Goal: Task Accomplishment & Management: Use online tool/utility

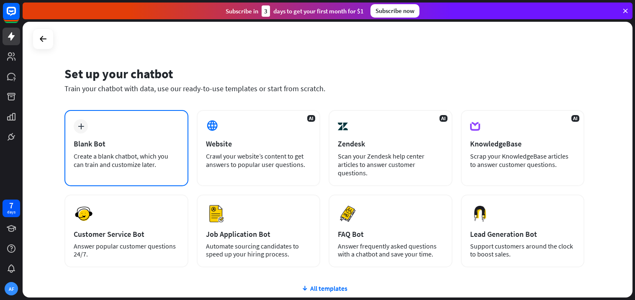
click at [108, 128] on div "plus Blank Bot Create a blank chatbot, which you can train and customize later." at bounding box center [126, 148] width 124 height 76
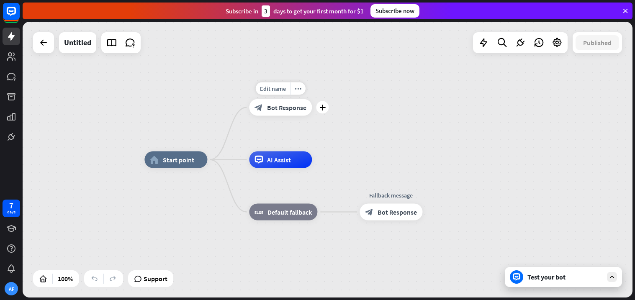
click at [277, 113] on div "block_bot_response Bot Response" at bounding box center [280, 107] width 63 height 17
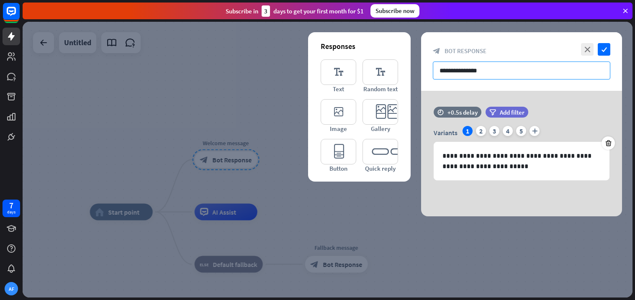
click at [463, 70] on input "**********" at bounding box center [522, 71] width 178 height 18
click at [193, 150] on div at bounding box center [328, 160] width 610 height 276
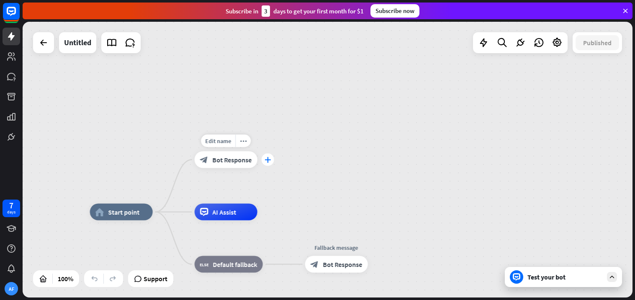
click at [263, 160] on div "plus" at bounding box center [268, 160] width 13 height 13
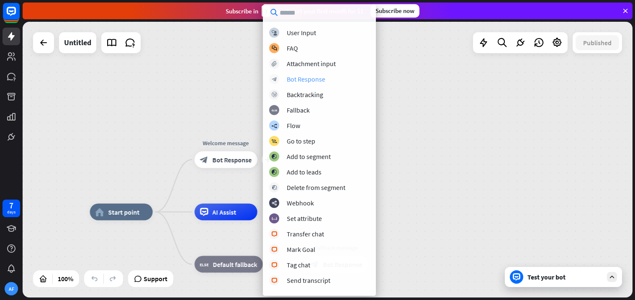
click at [321, 79] on div "Bot Response" at bounding box center [306, 79] width 39 height 8
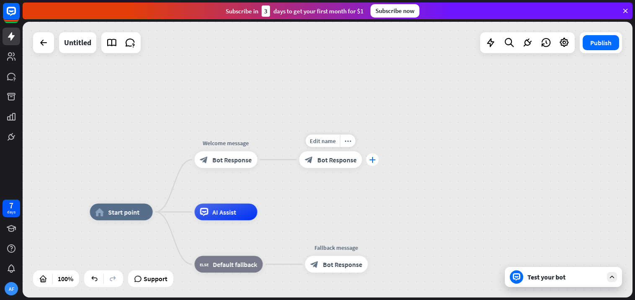
click at [371, 159] on icon "plus" at bounding box center [372, 160] width 6 height 6
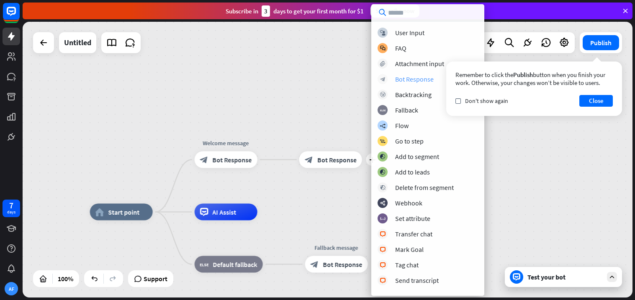
click at [425, 83] on div "block_bot_response Bot Response" at bounding box center [428, 79] width 101 height 10
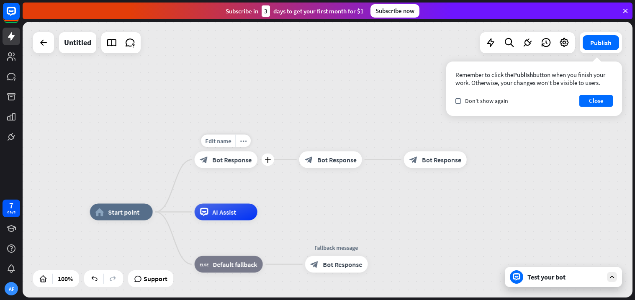
click at [234, 166] on div "block_bot_response Bot Response" at bounding box center [226, 160] width 63 height 17
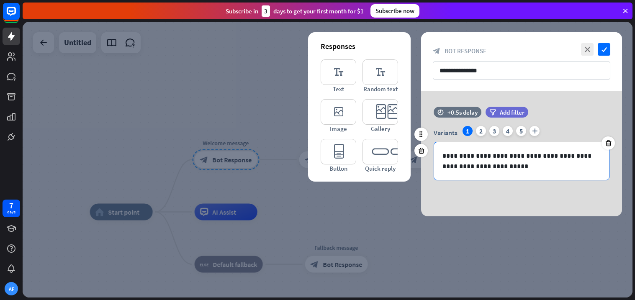
click at [518, 164] on p "**********" at bounding box center [522, 161] width 158 height 21
click at [556, 131] on div "Variants 1 2 3 4 5 plus" at bounding box center [522, 132] width 176 height 13
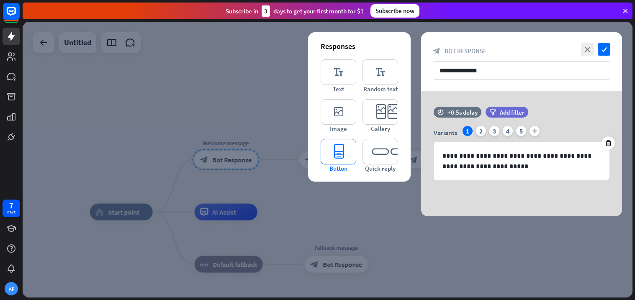
click at [337, 154] on icon "editor_button" at bounding box center [339, 152] width 36 height 26
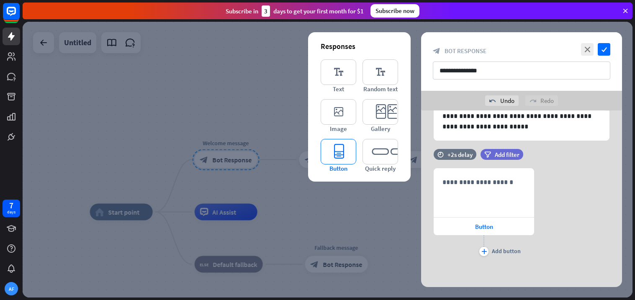
scroll to position [60, 0]
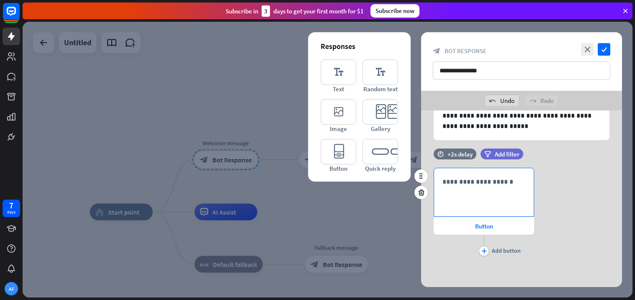
click at [490, 200] on div "**********" at bounding box center [484, 192] width 100 height 48
click at [481, 253] on div "plus" at bounding box center [483, 251] width 9 height 9
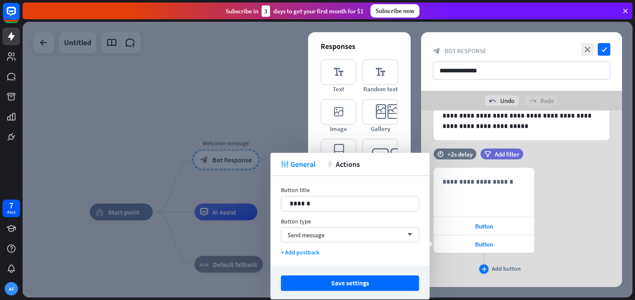
click at [488, 270] on div "plus" at bounding box center [483, 269] width 9 height 9
click at [485, 232] on div "Button" at bounding box center [484, 226] width 101 height 18
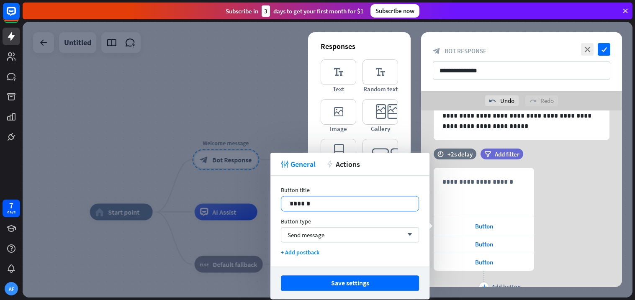
click at [387, 204] on p "******" at bounding box center [350, 203] width 121 height 10
click at [459, 244] on div "Button" at bounding box center [484, 244] width 101 height 18
click at [354, 203] on p "******" at bounding box center [350, 203] width 121 height 10
click at [307, 203] on p "*********" at bounding box center [350, 203] width 121 height 10
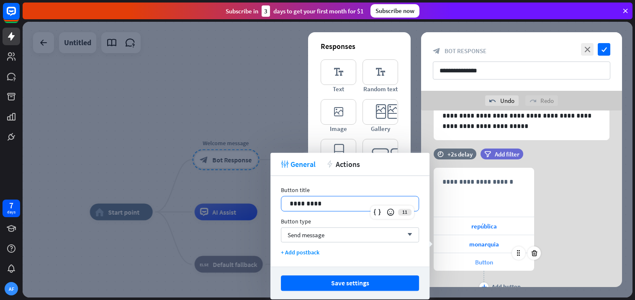
click at [489, 261] on span "Button" at bounding box center [484, 262] width 18 height 8
click at [336, 201] on p "******" at bounding box center [350, 203] width 121 height 10
click at [477, 180] on p "**********" at bounding box center [484, 182] width 83 height 10
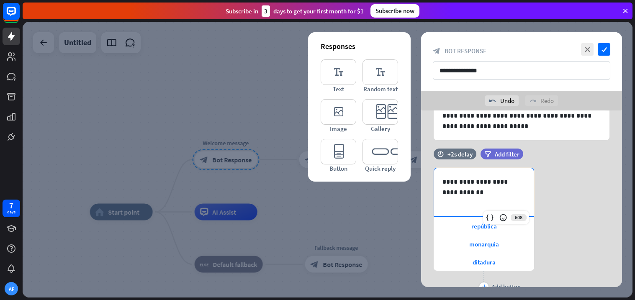
click at [627, 193] on div "**********" at bounding box center [522, 199] width 222 height 177
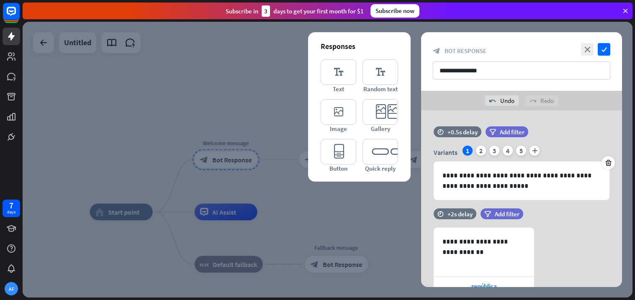
click at [289, 95] on div at bounding box center [328, 160] width 610 height 276
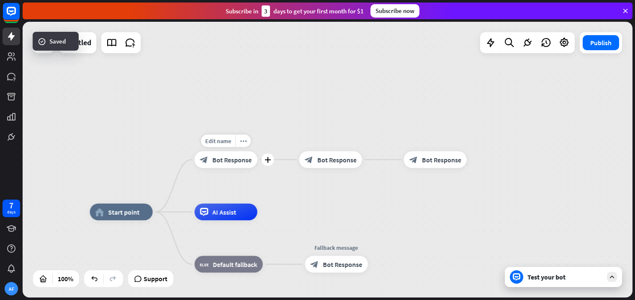
click at [241, 160] on span "Bot Response" at bounding box center [232, 160] width 39 height 8
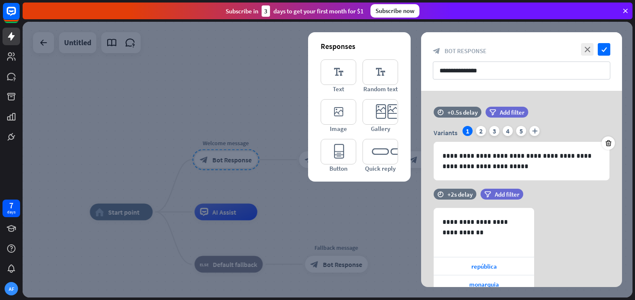
click at [153, 93] on div at bounding box center [328, 160] width 610 height 276
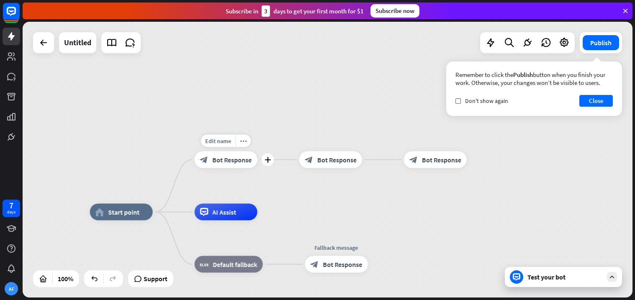
click at [212, 168] on div "Edit name more_horiz plus Welcome message block_bot_response Bot Response" at bounding box center [226, 160] width 63 height 17
click at [214, 168] on div "Edit name more_horiz plus block_bot_response Bot Response" at bounding box center [226, 160] width 63 height 17
click at [222, 158] on span "Bot Response" at bounding box center [232, 160] width 39 height 8
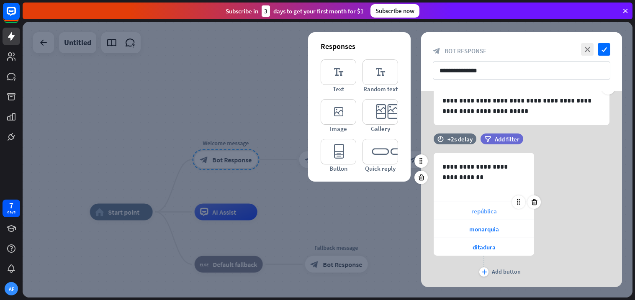
scroll to position [58, 0]
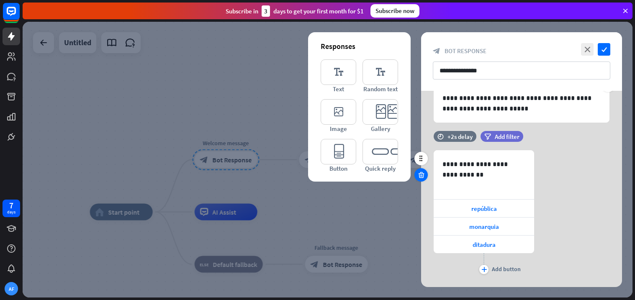
click at [423, 175] on icon at bounding box center [421, 175] width 8 height 8
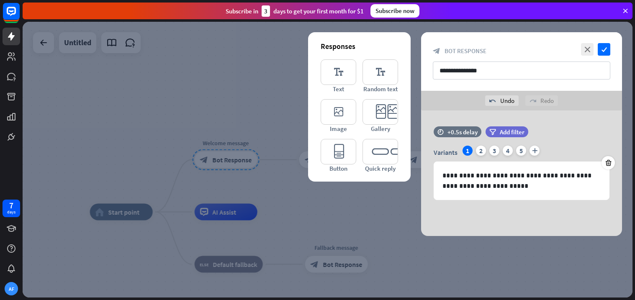
scroll to position [0, 0]
click at [270, 235] on div at bounding box center [328, 160] width 610 height 276
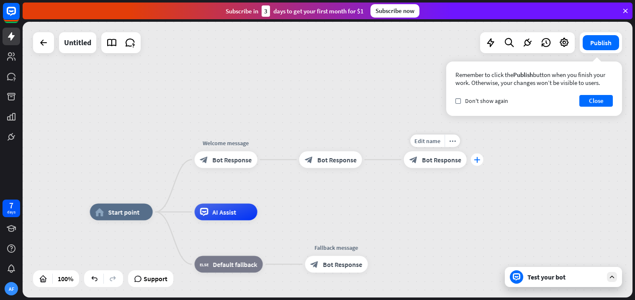
click at [474, 160] on icon "plus" at bounding box center [477, 160] width 6 height 6
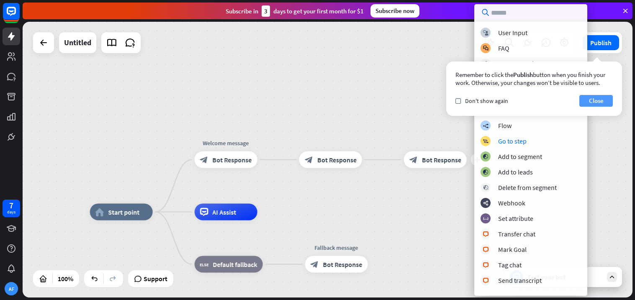
click at [597, 105] on button "Close" at bounding box center [597, 101] width 34 height 12
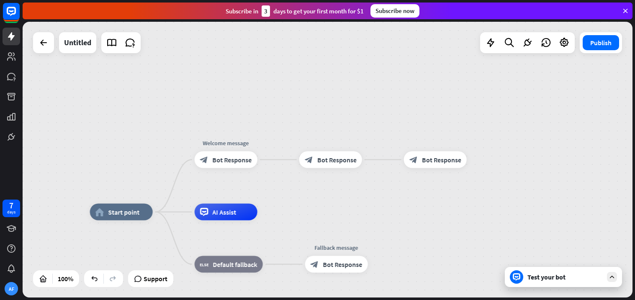
click at [486, 160] on div "home_2 Start point Welcome message block_bot_response Bot Response block_bot_re…" at bounding box center [328, 160] width 610 height 276
click at [478, 160] on icon "plus" at bounding box center [477, 160] width 6 height 6
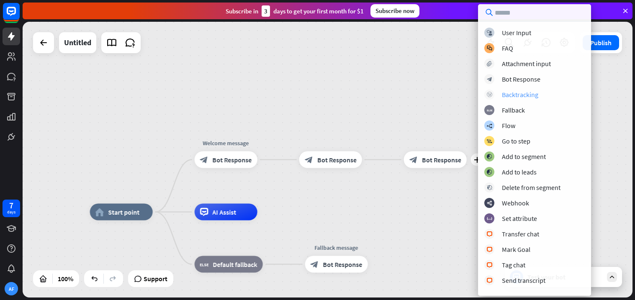
click at [517, 93] on div "Backtracking" at bounding box center [520, 94] width 36 height 8
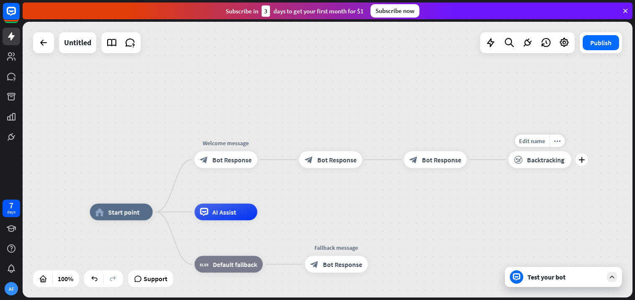
click at [559, 162] on span "Backtracking" at bounding box center [545, 160] width 37 height 8
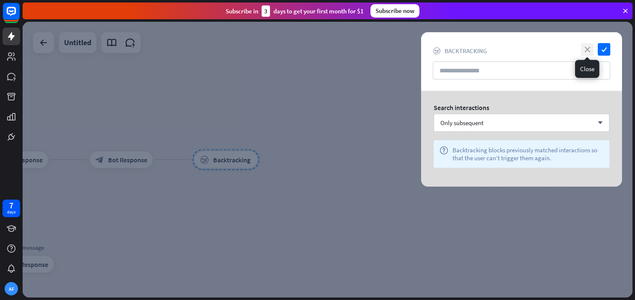
click at [588, 50] on icon "close" at bounding box center [587, 49] width 13 height 13
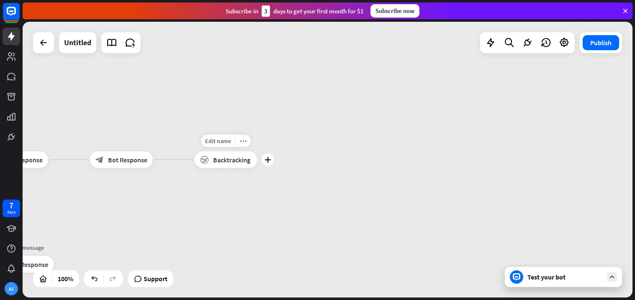
click at [195, 162] on div "Edit name more_horiz plus block_backtracking Backtracking" at bounding box center [226, 160] width 63 height 17
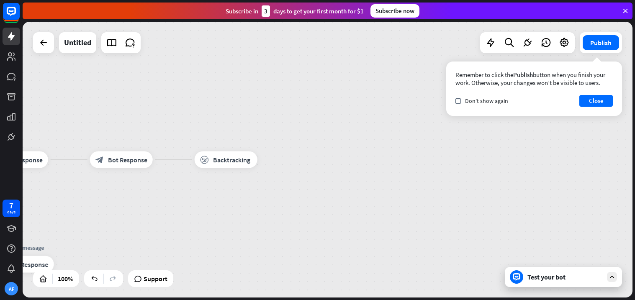
click at [250, 134] on div "home_2 Start point Welcome message block_bot_response Bot Response block_bot_re…" at bounding box center [328, 160] width 610 height 276
click at [242, 142] on icon "more_horiz" at bounding box center [243, 141] width 7 height 6
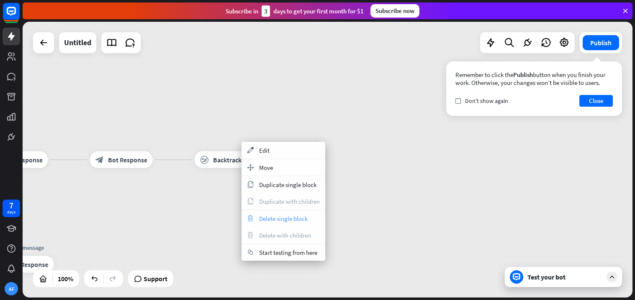
click at [249, 217] on icon "trash" at bounding box center [250, 218] width 9 height 7
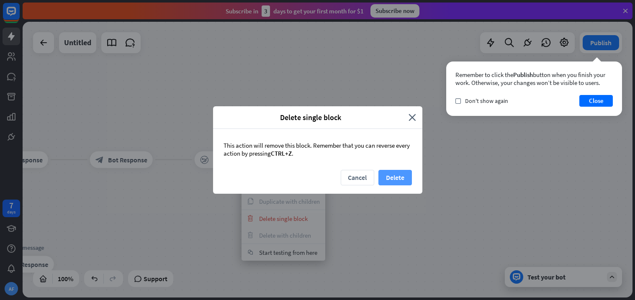
click at [387, 178] on button "Delete" at bounding box center [396, 177] width 34 height 15
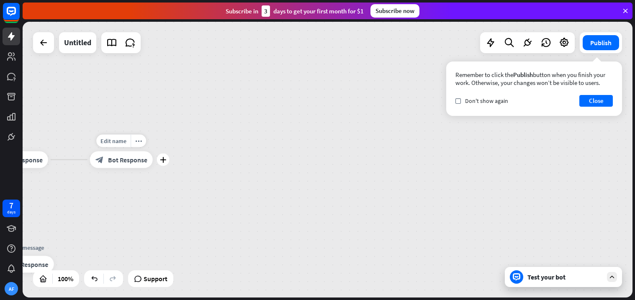
click at [153, 164] on div "Edit name more_horiz plus block_bot_response Bot Response" at bounding box center [121, 160] width 63 height 17
click at [164, 162] on icon "plus" at bounding box center [163, 160] width 6 height 6
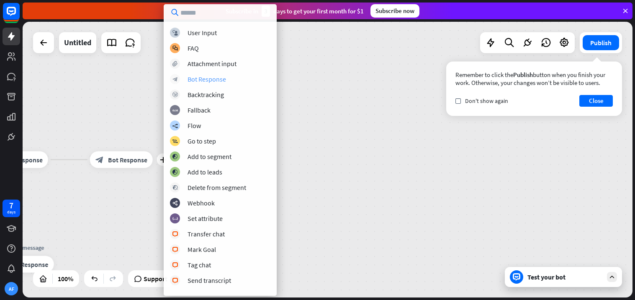
click at [200, 82] on div "Bot Response" at bounding box center [207, 79] width 39 height 8
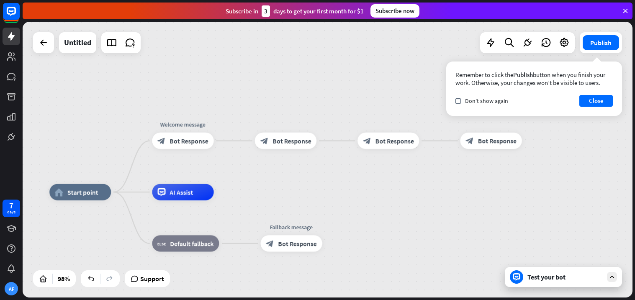
drag, startPoint x: 176, startPoint y: 179, endPoint x: 441, endPoint y: 161, distance: 265.3
click at [441, 161] on div "home_2 Start point Welcome message block_bot_response Bot Response block_bot_re…" at bounding box center [328, 160] width 610 height 276
click at [206, 139] on span "Bot Response" at bounding box center [189, 141] width 39 height 8
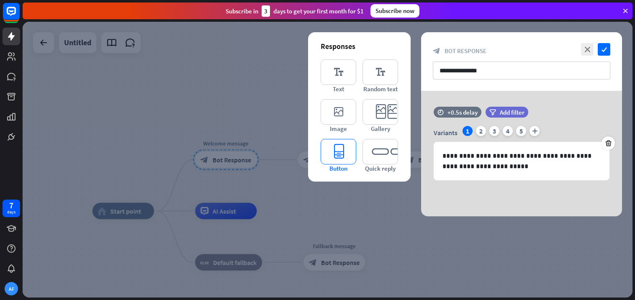
click at [346, 153] on icon "editor_button" at bounding box center [339, 152] width 36 height 26
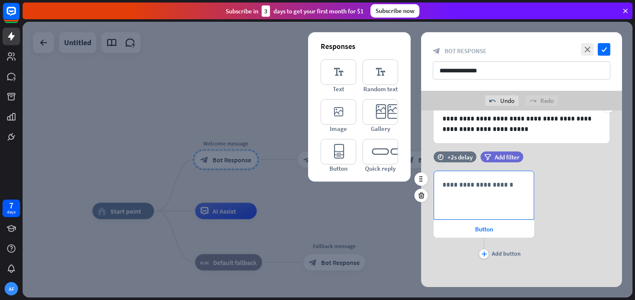
scroll to position [60, 0]
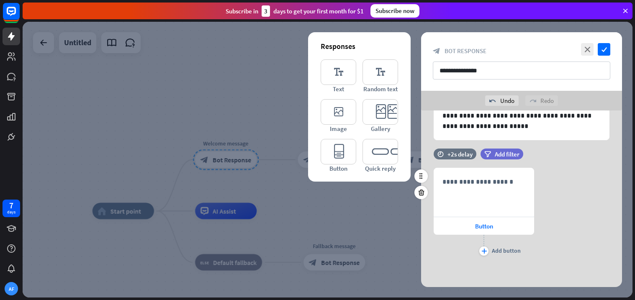
click at [486, 245] on div "plus Add button" at bounding box center [484, 245] width 101 height 21
click at [484, 249] on icon "plus" at bounding box center [484, 251] width 5 height 5
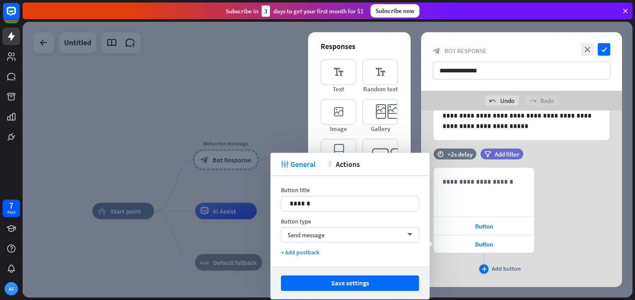
click at [482, 267] on icon "plus" at bounding box center [484, 269] width 5 height 5
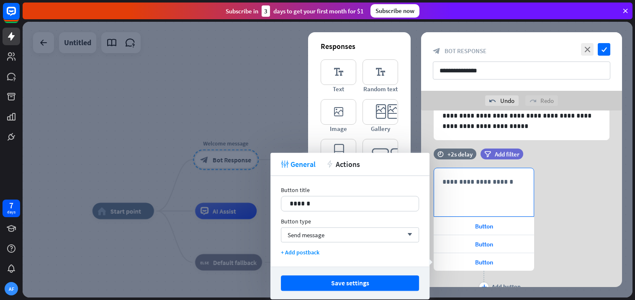
click at [484, 174] on div "**********" at bounding box center [484, 192] width 100 height 48
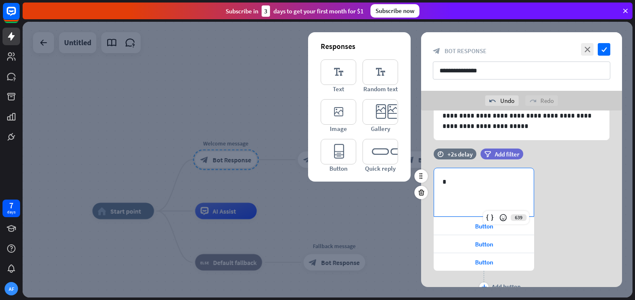
scroll to position [0, 0]
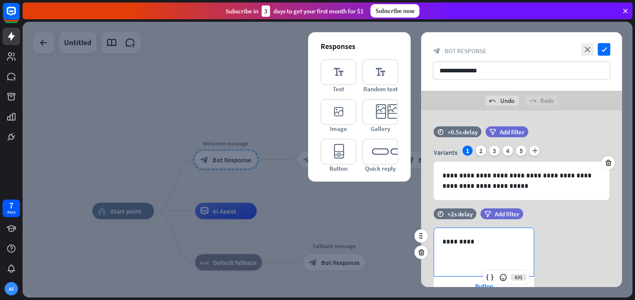
click at [547, 227] on div "filter Add filter" at bounding box center [523, 218] width 85 height 19
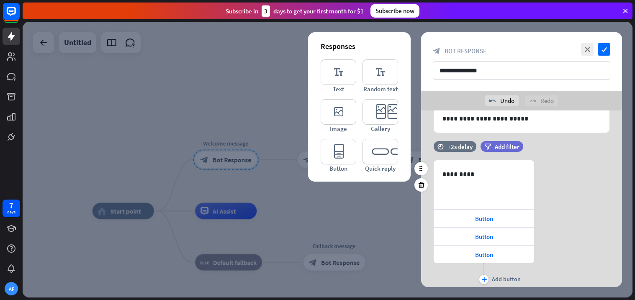
scroll to position [81, 0]
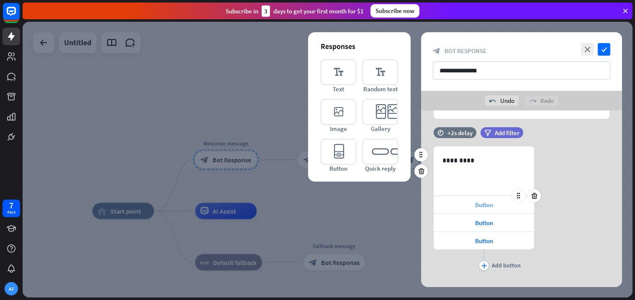
click at [500, 209] on div "Button" at bounding box center [484, 205] width 101 height 18
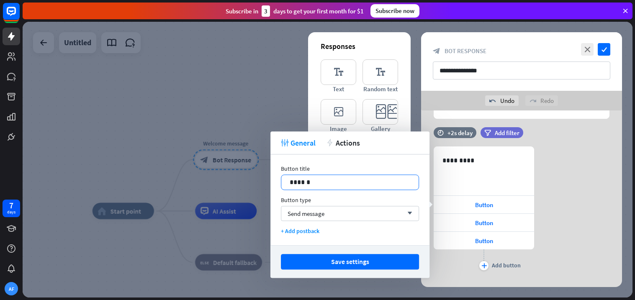
click at [385, 183] on p "******" at bounding box center [350, 182] width 121 height 10
click at [467, 226] on div "Button" at bounding box center [484, 223] width 101 height 18
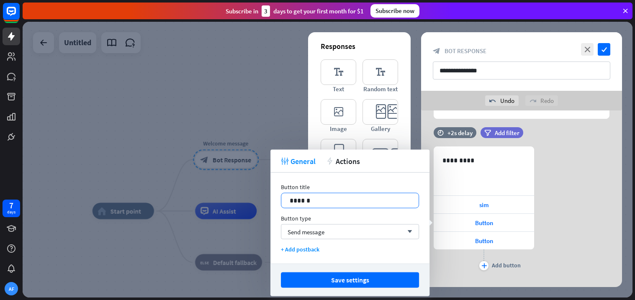
click at [395, 199] on p "******" at bounding box center [350, 201] width 121 height 10
click at [484, 242] on span "Button" at bounding box center [484, 241] width 18 height 8
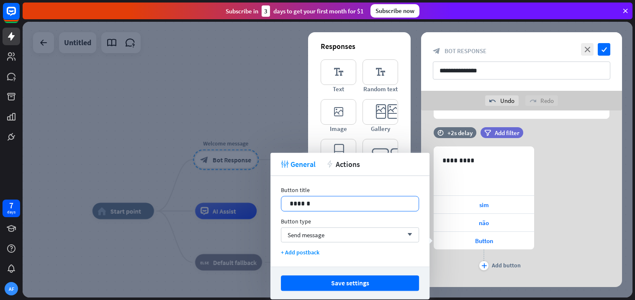
click at [381, 201] on p "******" at bounding box center [350, 203] width 121 height 10
click at [549, 225] on div "631 ********* sim não depende plus Add button" at bounding box center [521, 210] width 201 height 126
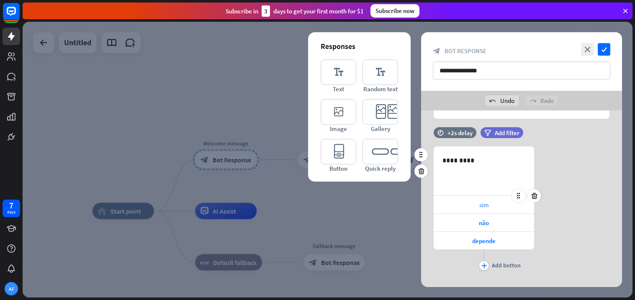
click at [467, 210] on div "sim" at bounding box center [484, 205] width 101 height 18
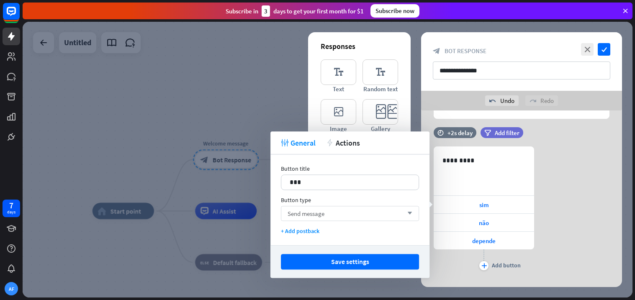
click at [335, 208] on div "Send message arrow_down" at bounding box center [350, 213] width 138 height 15
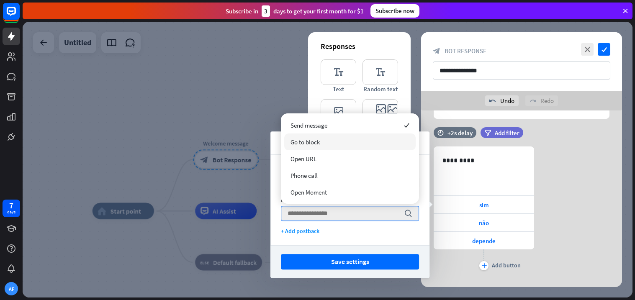
click at [305, 148] on div "Go to block" at bounding box center [349, 142] width 131 height 17
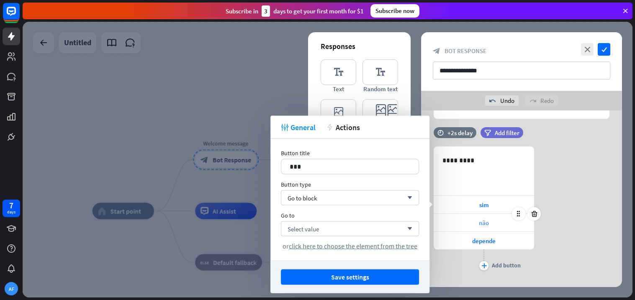
click at [475, 219] on div "não" at bounding box center [484, 223] width 101 height 18
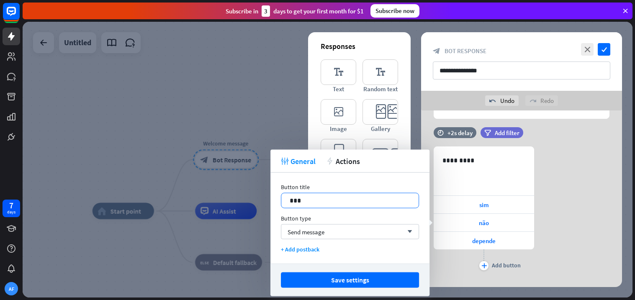
click at [384, 200] on p "***" at bounding box center [350, 201] width 121 height 10
click at [392, 228] on div "Send message arrow_down" at bounding box center [350, 231] width 138 height 15
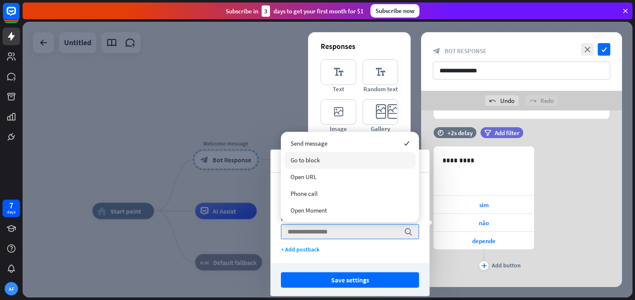
click at [335, 166] on div "Go to block" at bounding box center [349, 160] width 131 height 17
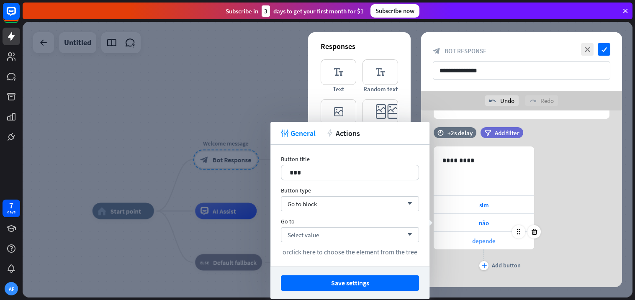
click at [466, 244] on div "depende" at bounding box center [484, 241] width 101 height 18
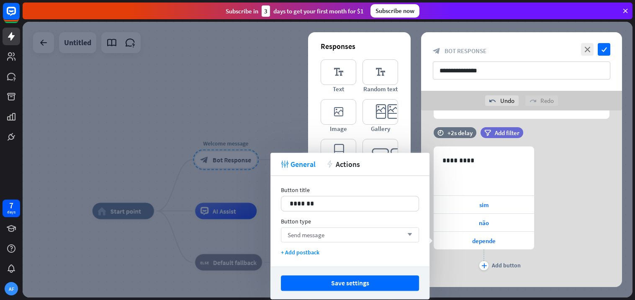
click at [350, 233] on div "Send message arrow_down" at bounding box center [350, 234] width 138 height 15
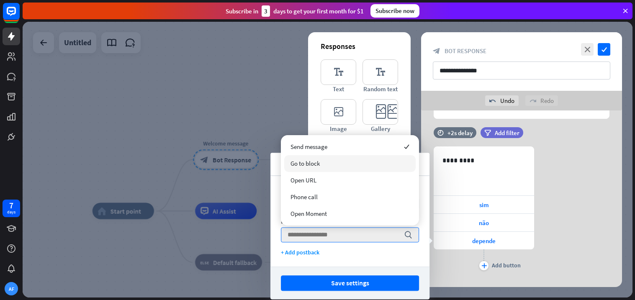
click at [310, 168] on span "Go to block" at bounding box center [305, 164] width 29 height 8
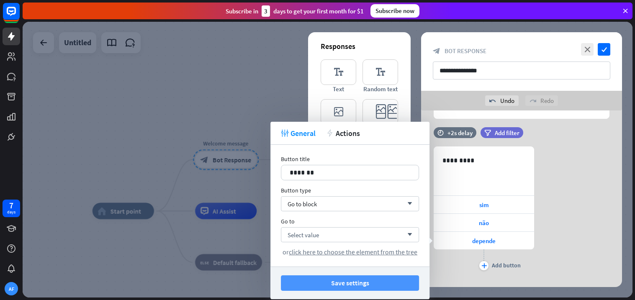
click at [320, 277] on button "Save settings" at bounding box center [350, 283] width 138 height 15
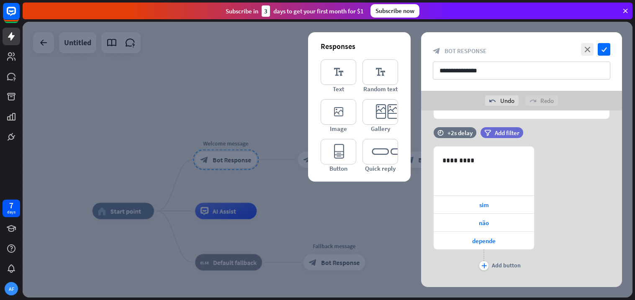
click at [268, 217] on div at bounding box center [328, 160] width 610 height 276
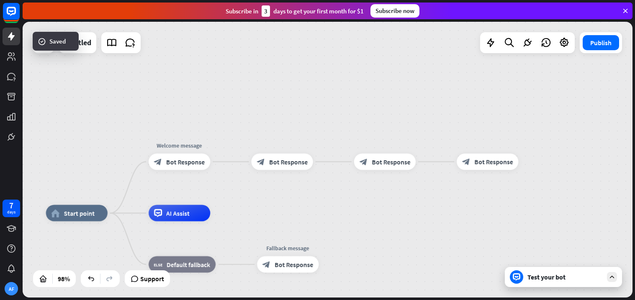
drag, startPoint x: 349, startPoint y: 203, endPoint x: 302, endPoint y: 205, distance: 47.4
click at [302, 205] on div "home_2 Start point Welcome message block_bot_response Bot Response block_bot_re…" at bounding box center [328, 160] width 610 height 276
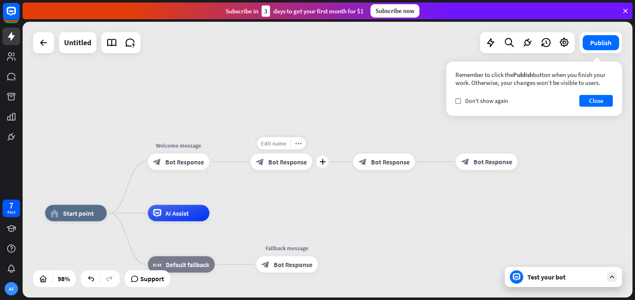
click at [278, 144] on span "Edit name" at bounding box center [274, 144] width 26 height 8
type input "***"
click at [378, 146] on div "home_2 Start point Welcome message block_bot_response Bot Response *** block_bo…" at bounding box center [328, 160] width 610 height 276
click at [378, 146] on span "Edit name" at bounding box center [377, 144] width 26 height 8
type input "***"
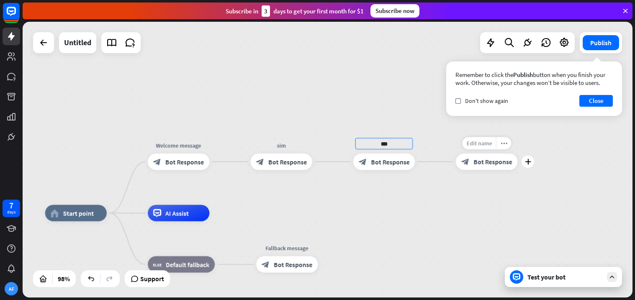
click at [476, 144] on div "home_2 Start point Welcome message block_bot_response Bot Response sim block_bo…" at bounding box center [328, 160] width 610 height 276
click at [476, 145] on span "Edit name" at bounding box center [479, 144] width 26 height 8
type input "*******"
click at [425, 197] on div "home_2 Start point Welcome message block_bot_response Bot Response sim block_bo…" at bounding box center [328, 160] width 610 height 276
click at [272, 163] on span "Bot Response" at bounding box center [287, 162] width 39 height 8
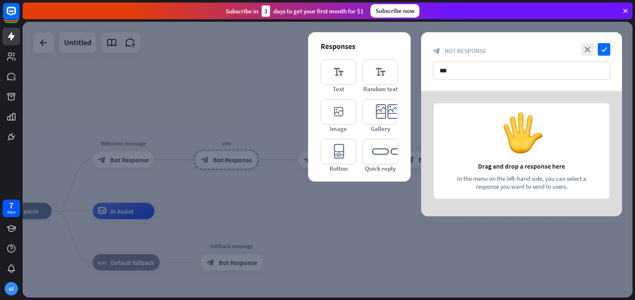
click at [211, 188] on div at bounding box center [328, 160] width 610 height 276
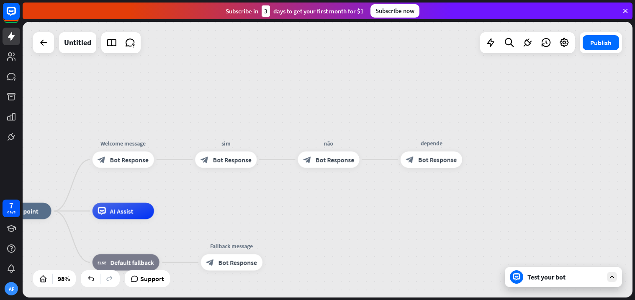
click at [211, 188] on div "home_2 Start point Welcome message block_bot_response Bot Response sim block_bo…" at bounding box center [328, 160] width 610 height 276
click at [119, 165] on div "block_bot_response Bot Response" at bounding box center [124, 160] width 62 height 16
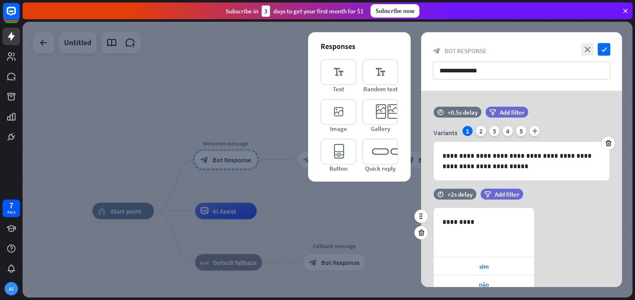
scroll to position [56, 0]
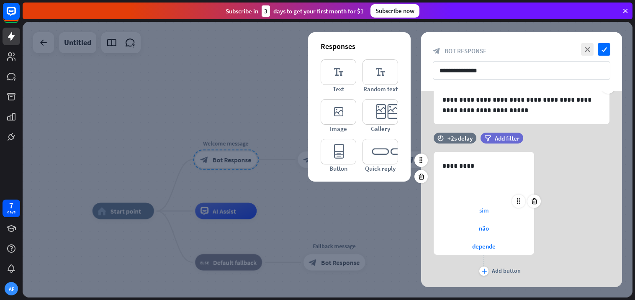
click at [497, 208] on div "sim" at bounding box center [484, 210] width 101 height 18
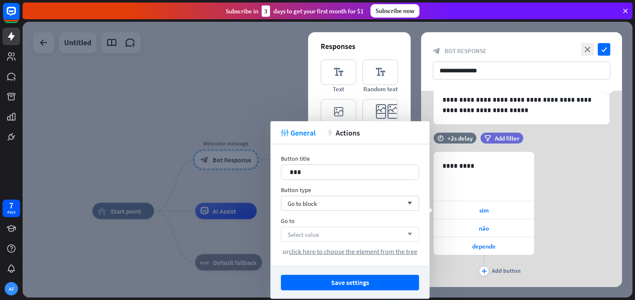
click at [380, 241] on div "Select value arrow_down" at bounding box center [350, 234] width 138 height 15
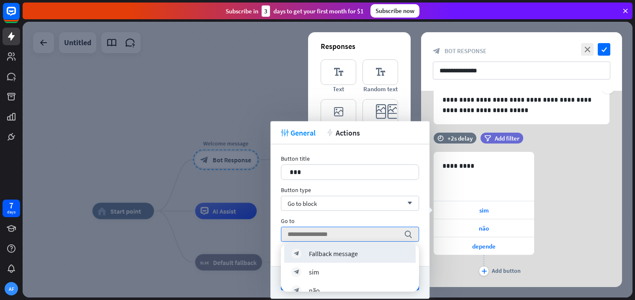
scroll to position [100, 0]
click at [351, 252] on div "block_bot_response sim" at bounding box center [349, 249] width 117 height 10
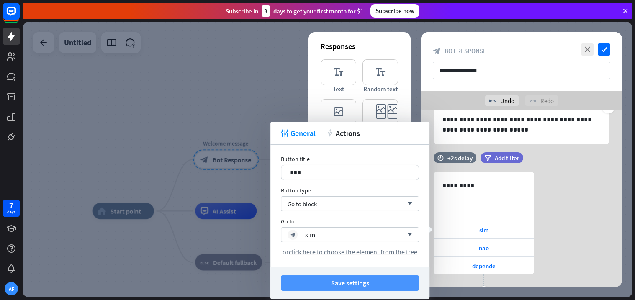
click at [411, 280] on button "Save settings" at bounding box center [350, 283] width 138 height 15
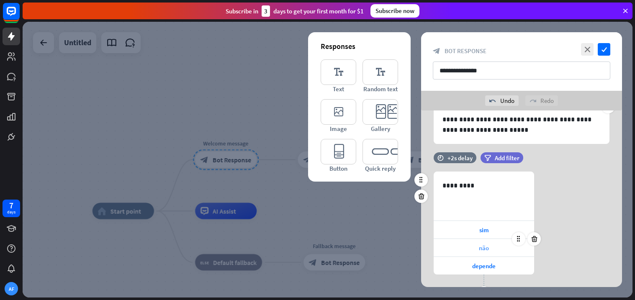
click at [471, 243] on div "não" at bounding box center [484, 248] width 101 height 18
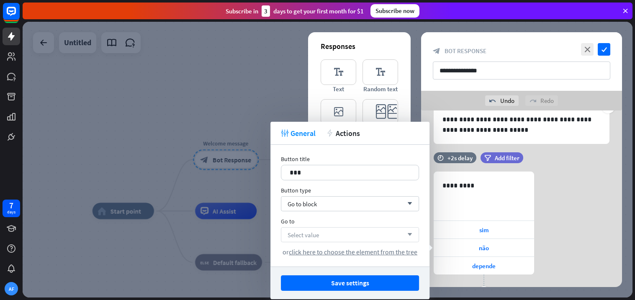
click at [358, 232] on div "Select value arrow_down" at bounding box center [350, 234] width 138 height 15
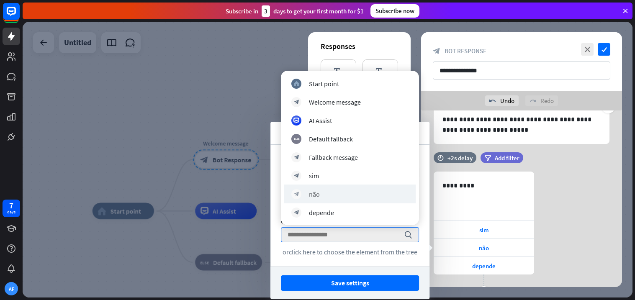
click at [328, 201] on div "block_bot_response não" at bounding box center [349, 194] width 131 height 19
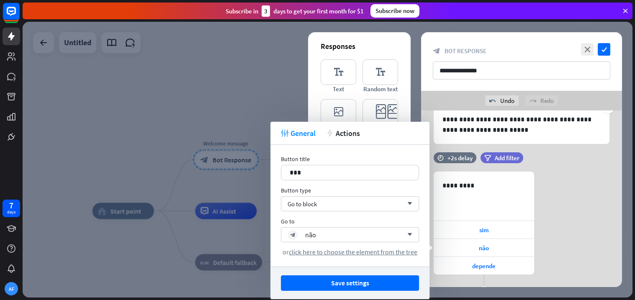
click at [332, 293] on div "Save settings" at bounding box center [350, 283] width 159 height 33
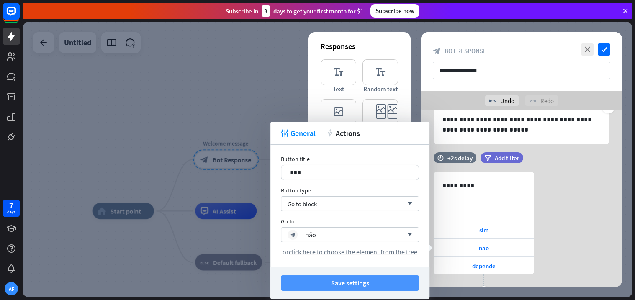
click at [350, 279] on button "Save settings" at bounding box center [350, 283] width 138 height 15
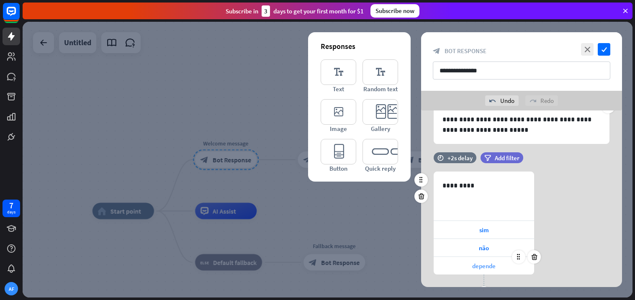
click at [471, 264] on div "depende" at bounding box center [484, 266] width 101 height 18
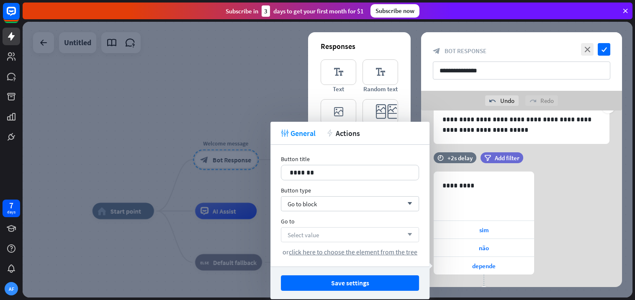
click at [369, 237] on div "Select value arrow_down" at bounding box center [350, 234] width 138 height 15
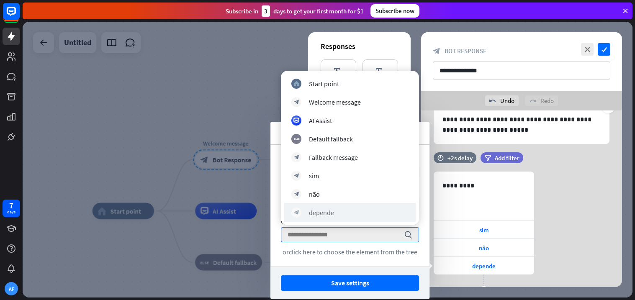
click at [338, 221] on div "block_bot_response depende" at bounding box center [349, 212] width 131 height 19
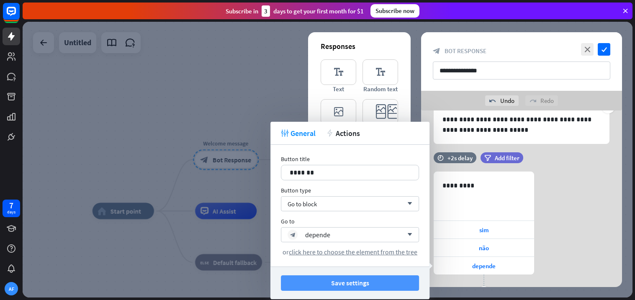
click at [337, 284] on button "Save settings" at bounding box center [350, 283] width 138 height 15
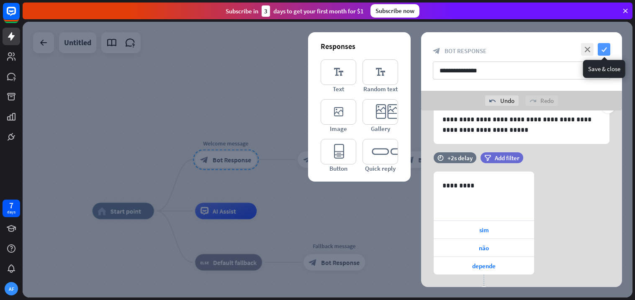
click at [608, 47] on icon "check" at bounding box center [604, 49] width 13 height 13
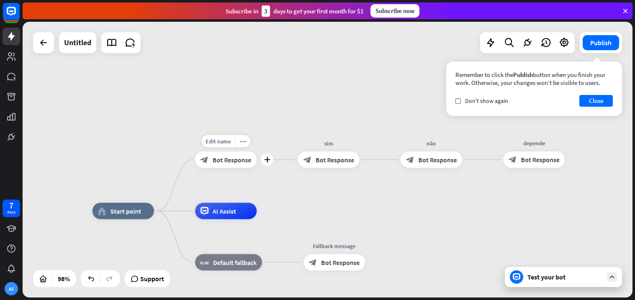
click at [209, 164] on div "block_bot_response Bot Response" at bounding box center [226, 160] width 62 height 16
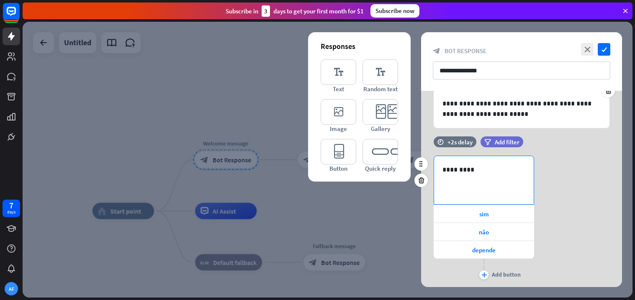
scroll to position [53, 0]
click at [371, 224] on div at bounding box center [328, 160] width 610 height 276
